Goal: Navigation & Orientation: Find specific page/section

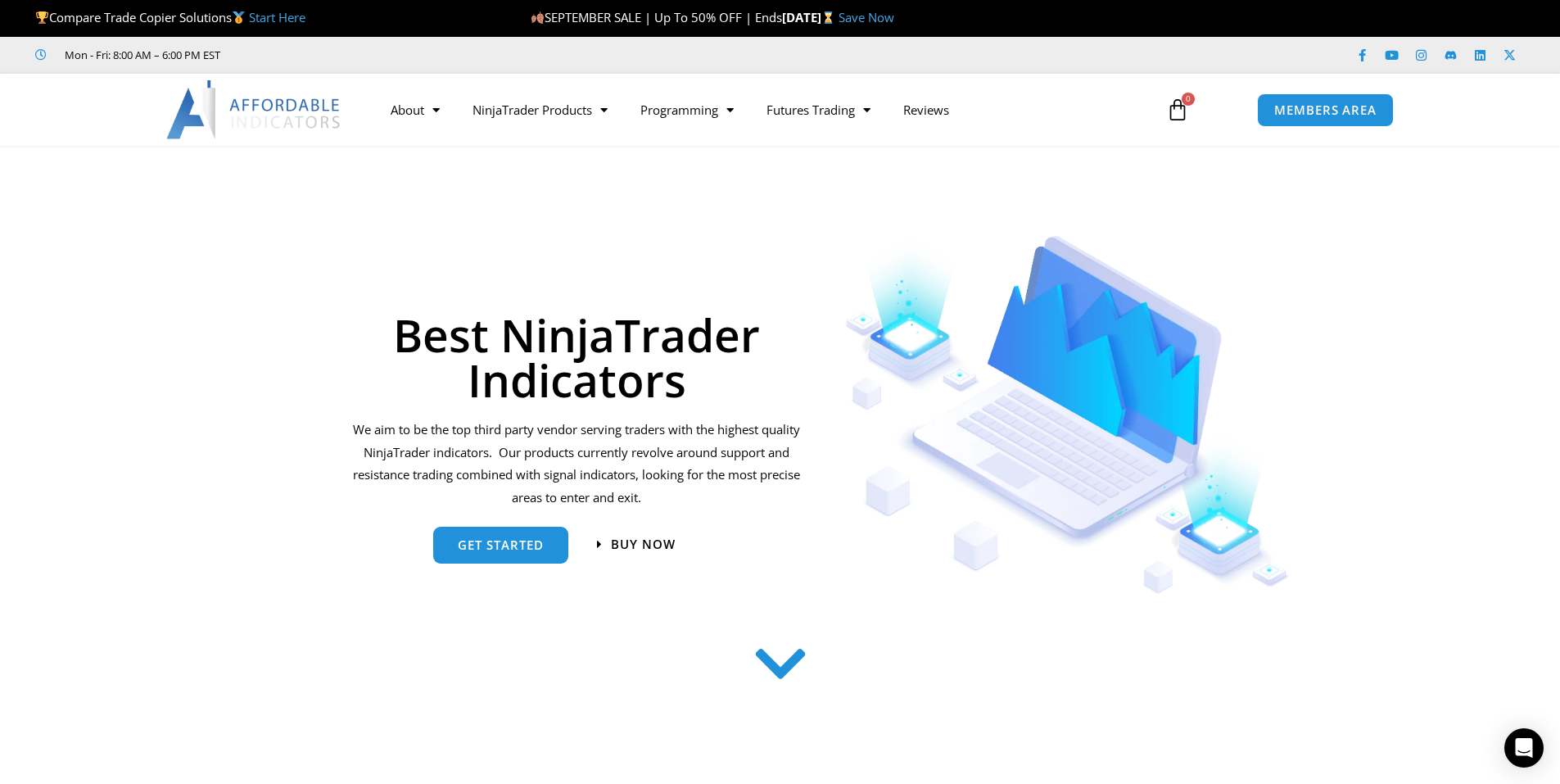
click at [283, 16] on link "Start Here" at bounding box center [277, 17] width 57 height 17
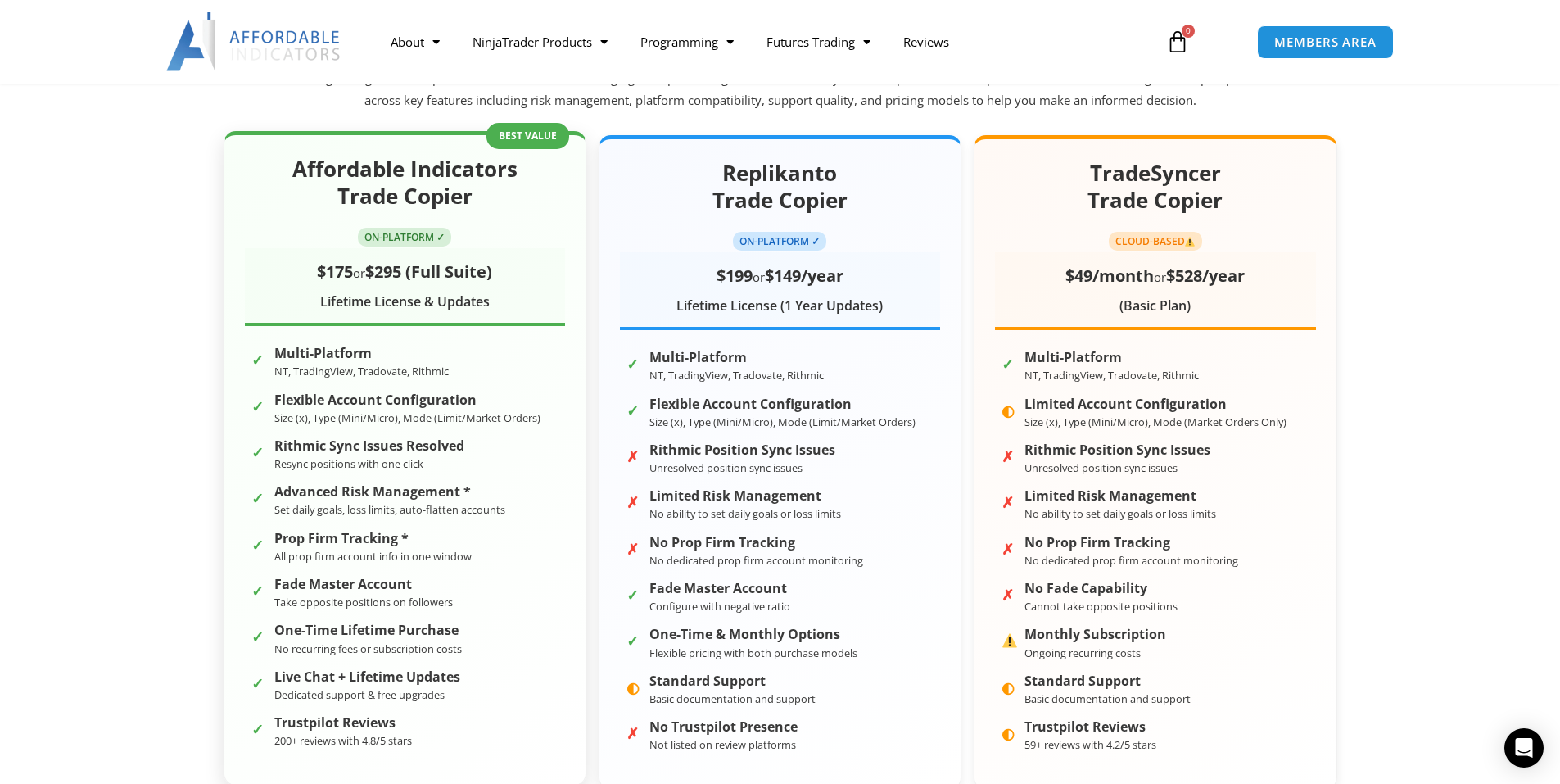
scroll to position [246, 0]
